Goal: Task Accomplishment & Management: Manage account settings

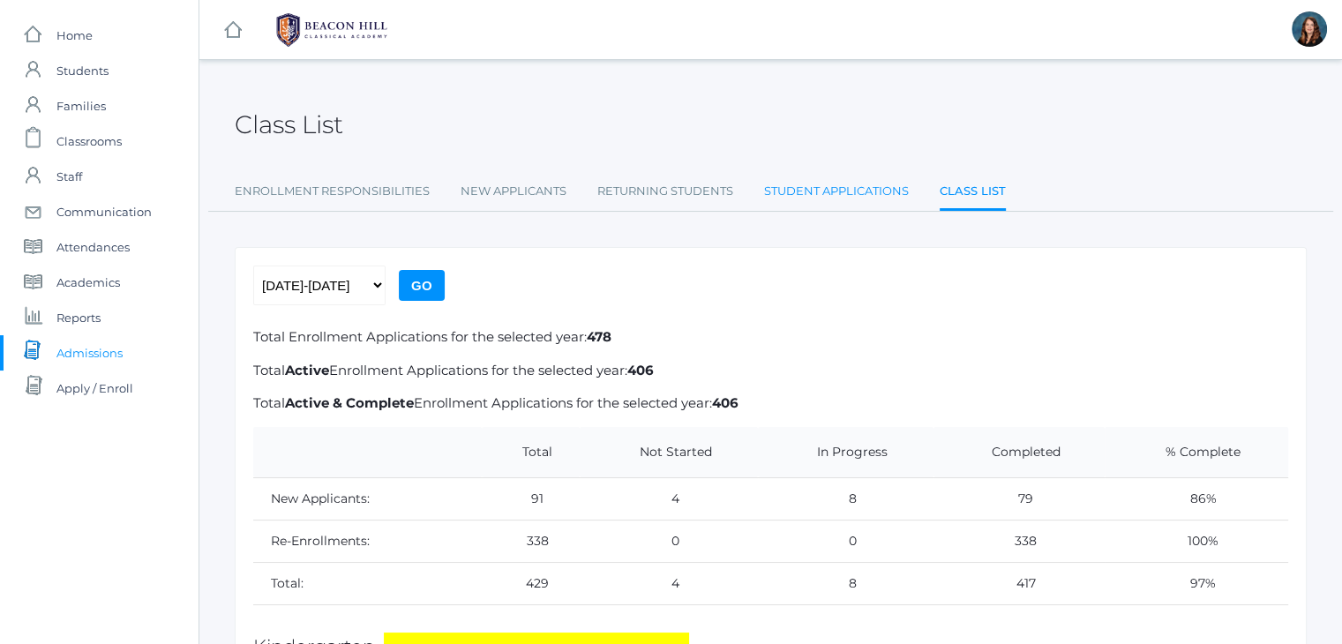
click at [847, 188] on link "Student Applications" at bounding box center [836, 191] width 145 height 35
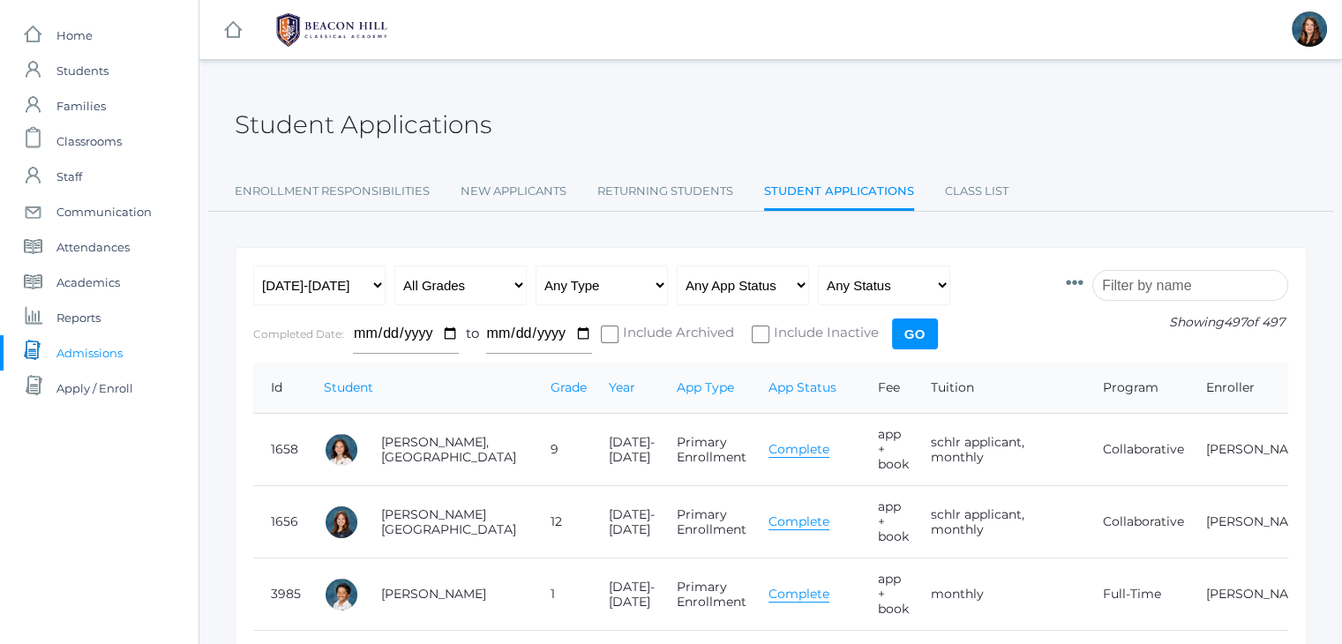
click at [1143, 284] on input "search" at bounding box center [1190, 285] width 196 height 31
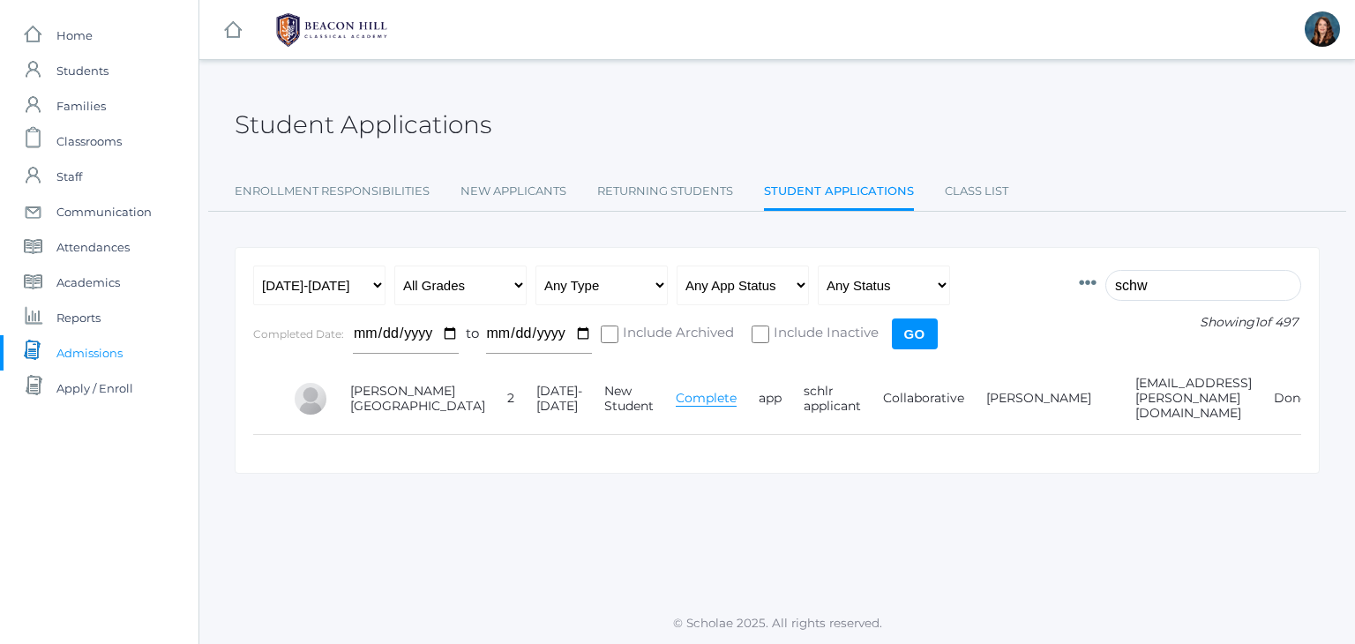
type input "schw"
click at [676, 390] on link "Complete" at bounding box center [706, 398] width 61 height 17
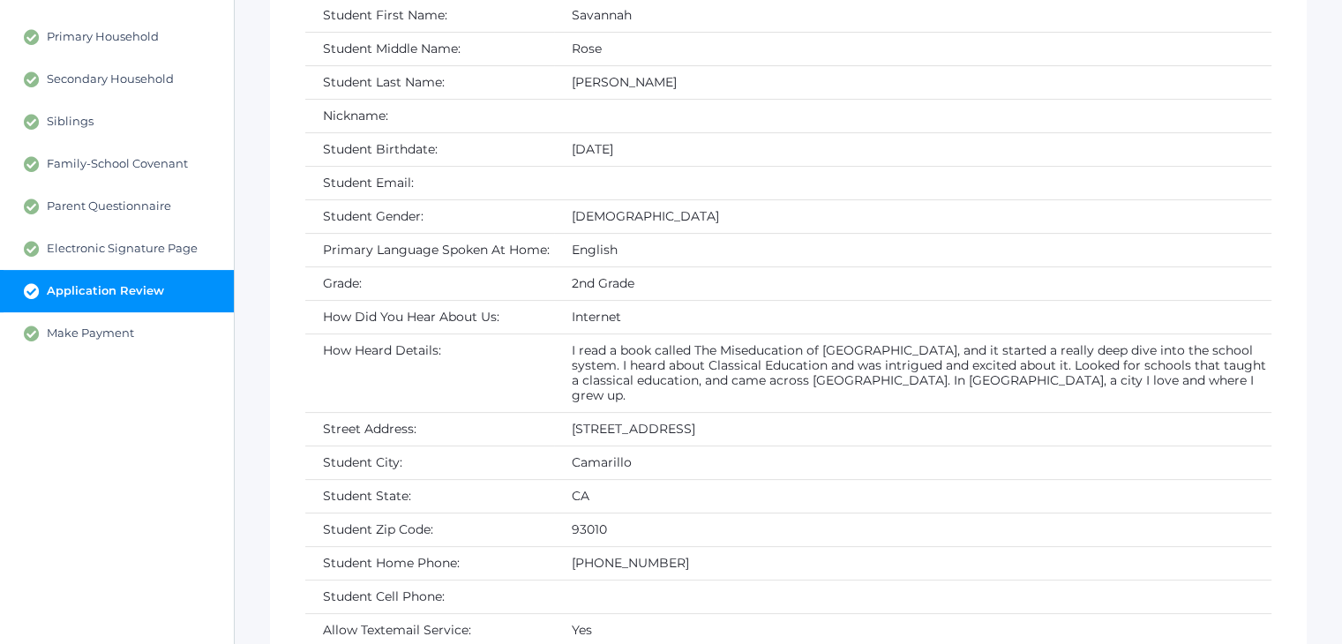
scroll to position [416, 0]
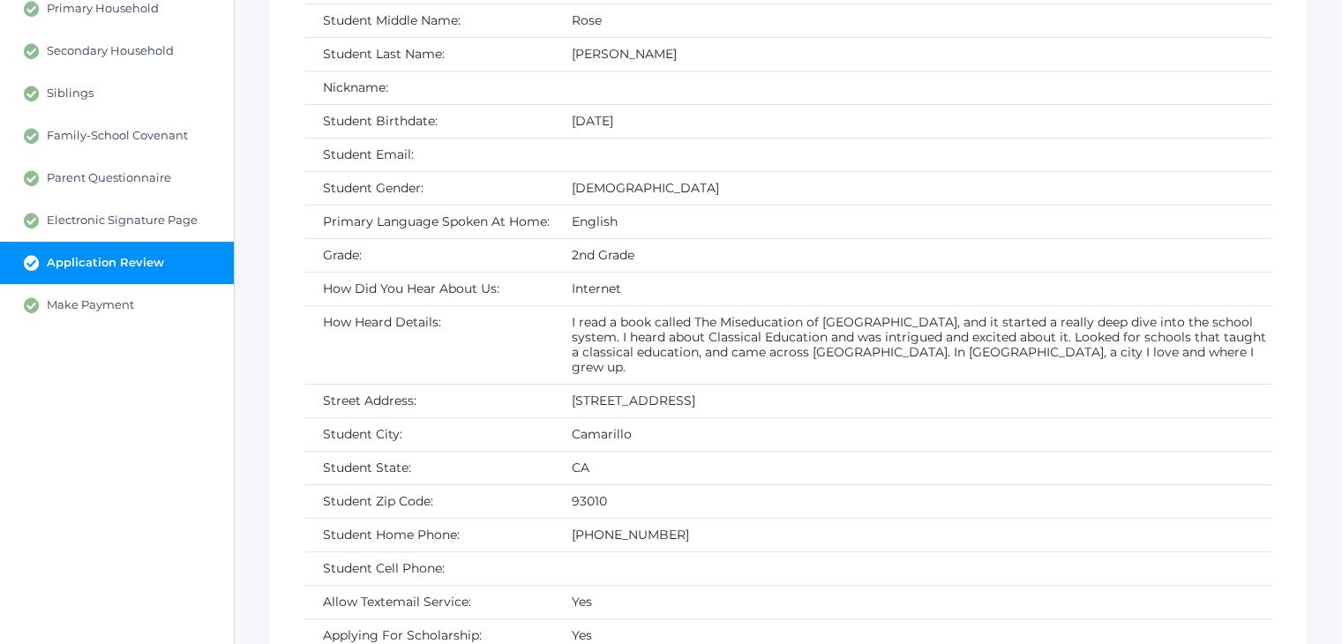
drag, startPoint x: 741, startPoint y: 380, endPoint x: 560, endPoint y: 375, distance: 180.9
click at [560, 384] on td "2353 Avenida San Antero" at bounding box center [912, 401] width 717 height 34
copy td "2353 Avenida San Antero"
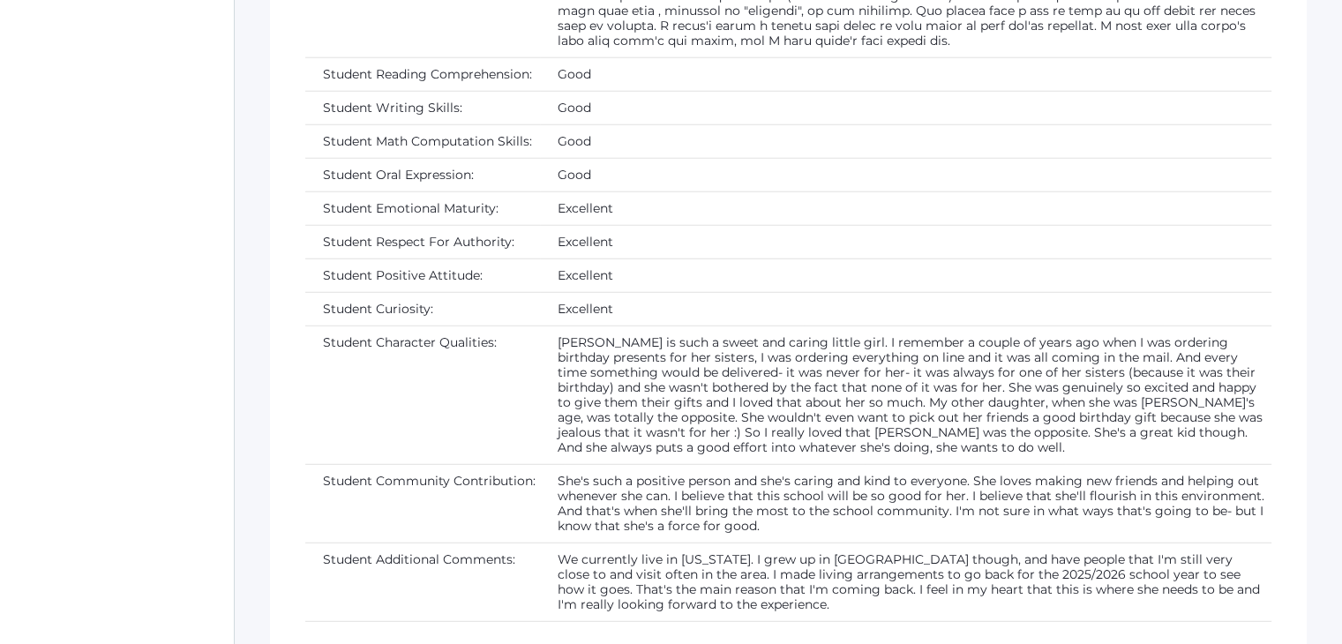
scroll to position [4710, 0]
